Goal: Transaction & Acquisition: Purchase product/service

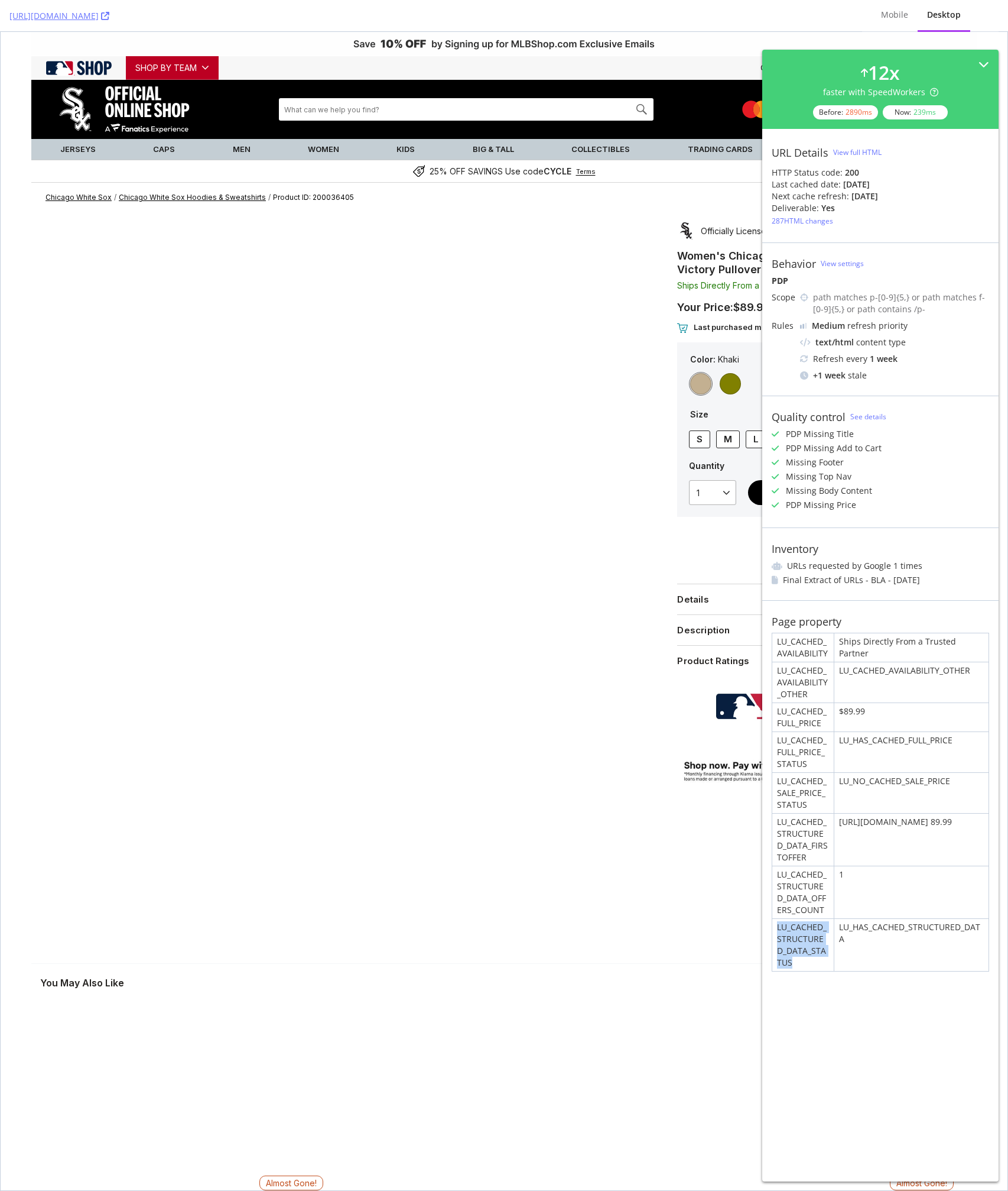
click at [862, 821] on div "[URL][DOMAIN_NAME] 89.99" at bounding box center [912, 839] width 154 height 52
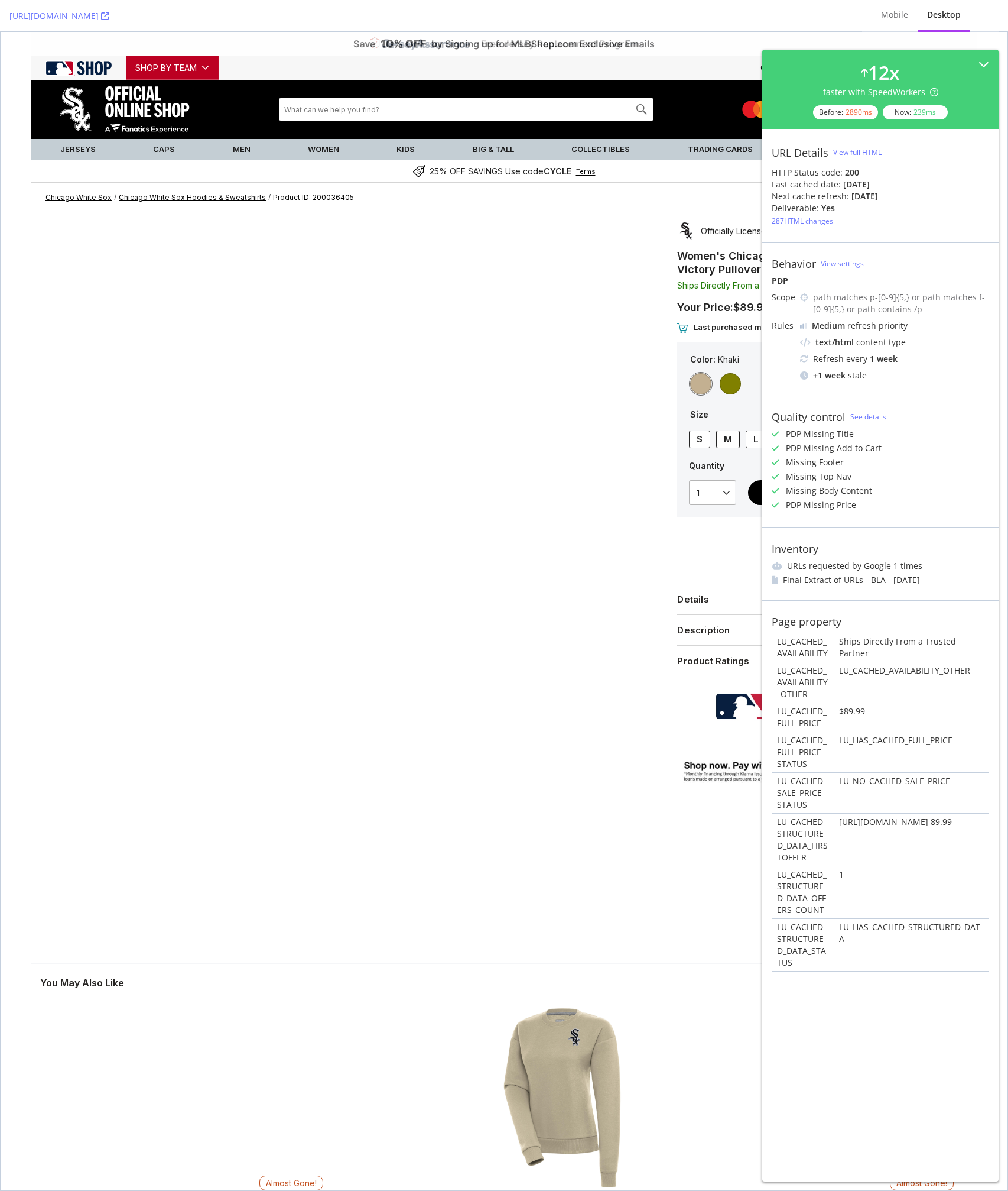
click at [862, 821] on div "[URL][DOMAIN_NAME] 89.99" at bounding box center [912, 839] width 154 height 52
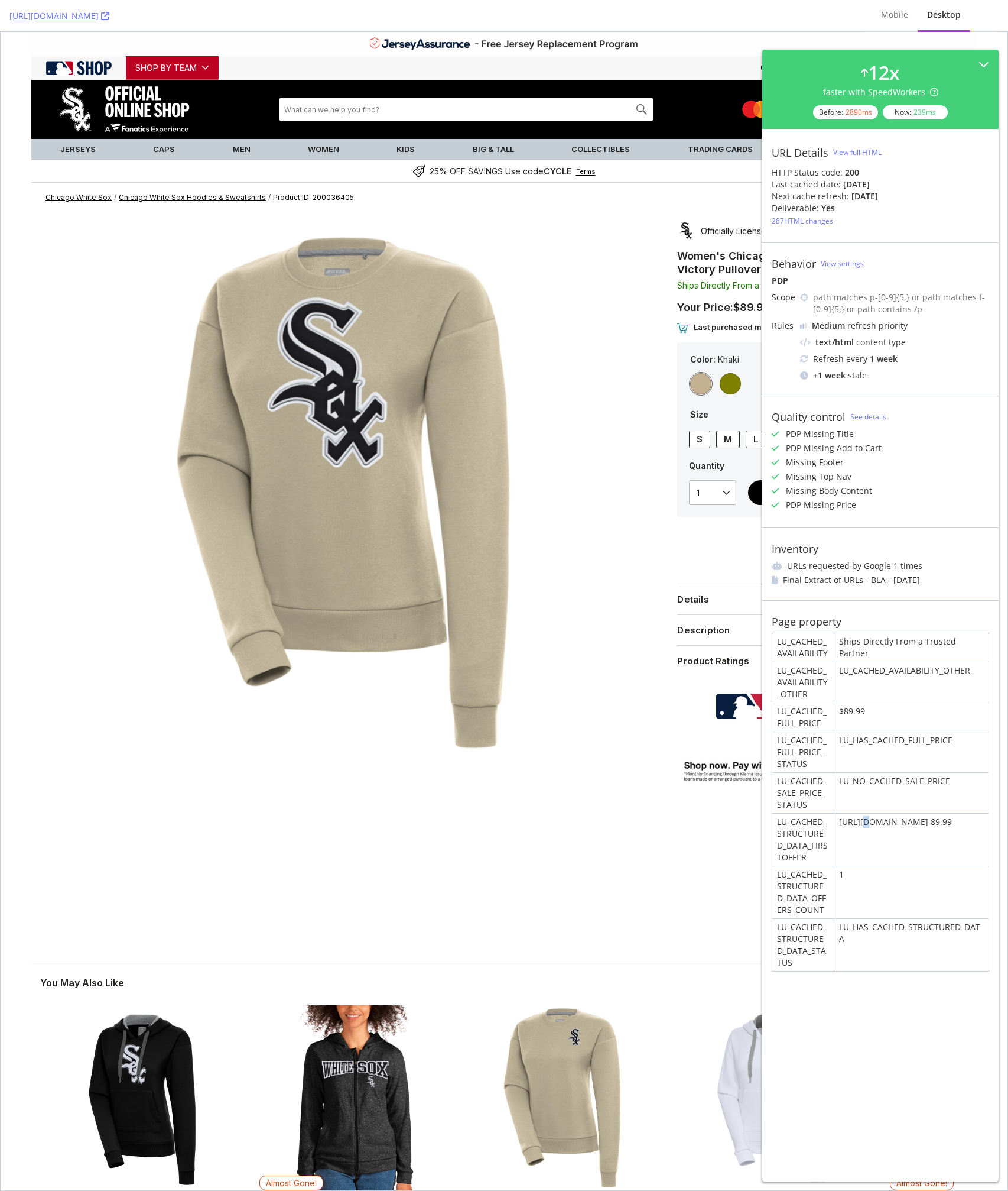
click at [862, 821] on div "[URL][DOMAIN_NAME] 89.99" at bounding box center [912, 839] width 154 height 52
click at [883, 966] on div "LU_HAS_CACHED_STRUCTURED_DATA" at bounding box center [912, 944] width 154 height 52
click at [883, 929] on div "LU_HAS_CACHED_STRUCTURED_DATA" at bounding box center [912, 944] width 154 height 52
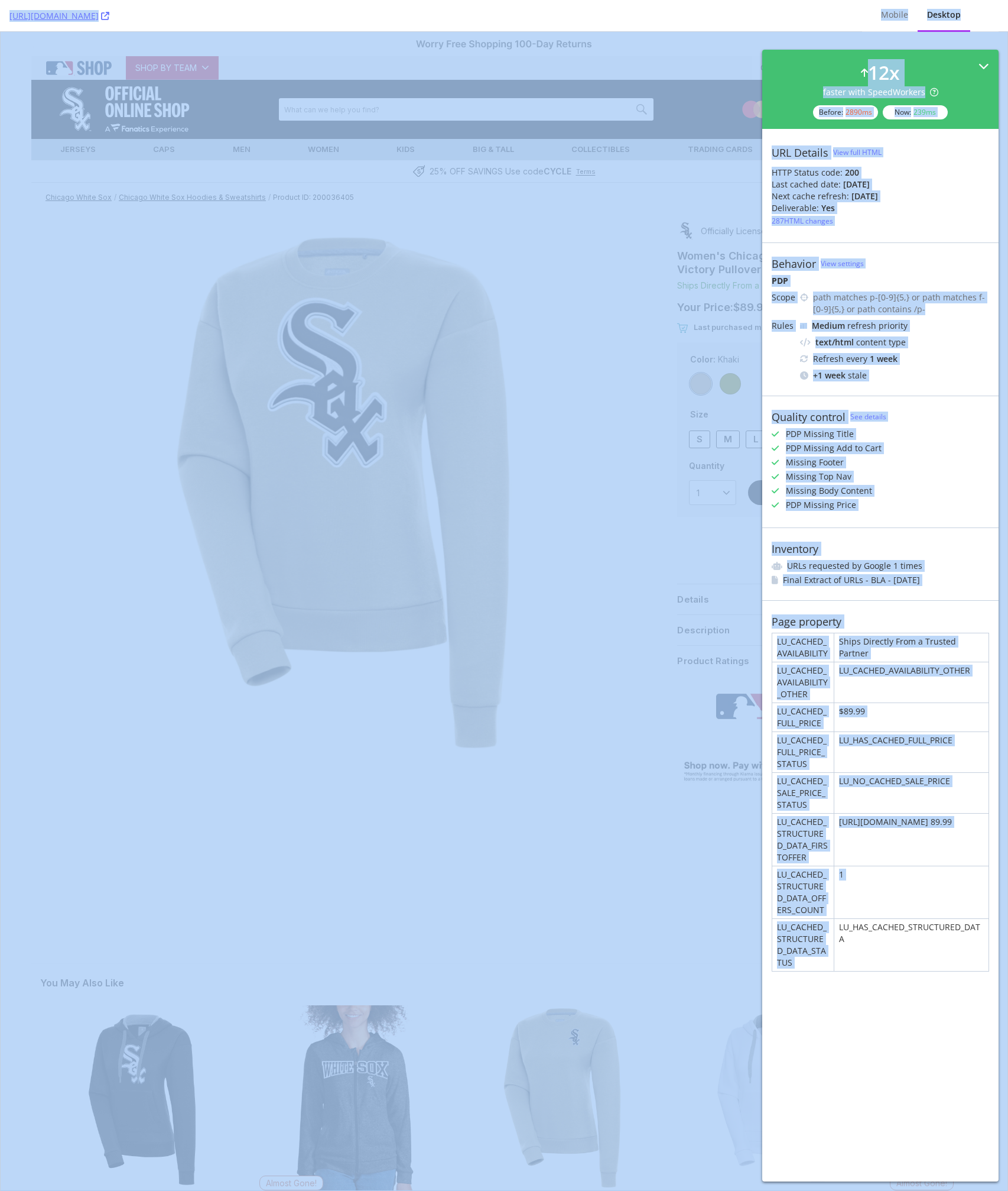
click at [985, 63] on icon at bounding box center [984, 65] width 10 height 10
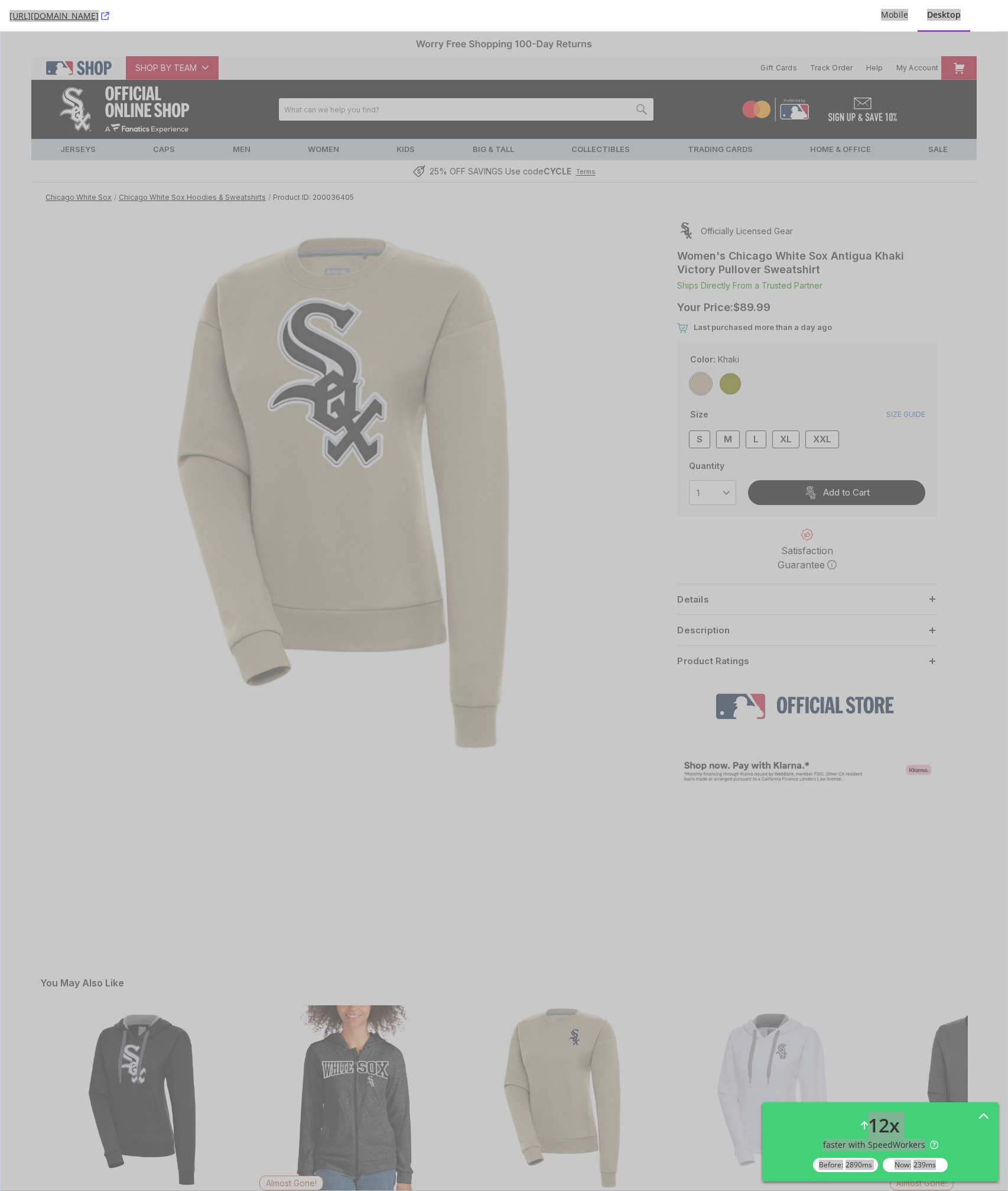
click at [701, 946] on div "You May Also Like $114.99 Women's Chicago White Sox Antigua Black Victory Pullo…" at bounding box center [504, 1124] width 946 height 358
click at [727, 936] on div "Officially Licensed Gear Women's Chicago White Sox Antigua Khaki Victory Pullov…" at bounding box center [808, 579] width 303 height 733
click at [841, 318] on div "Your Price: $89.99" at bounding box center [807, 307] width 278 height 30
click at [816, 326] on span "Last purchased more than a day ago" at bounding box center [763, 327] width 138 height 10
click at [578, 601] on img at bounding box center [343, 493] width 532 height 530
